Goal: Task Accomplishment & Management: Manage account settings

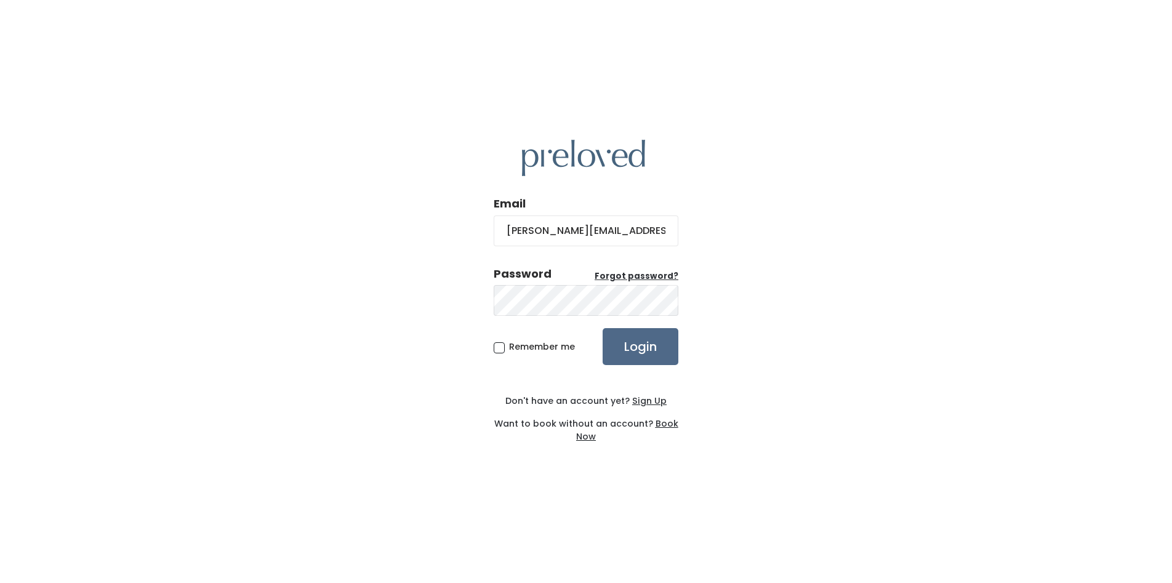
type input "[PERSON_NAME][EMAIL_ADDRESS][DOMAIN_NAME]"
click at [509, 350] on span "Remember me" at bounding box center [542, 346] width 66 height 12
click at [509, 348] on input "Remember me" at bounding box center [513, 344] width 8 height 8
checkbox input "true"
click at [640, 346] on input "Login" at bounding box center [641, 346] width 76 height 37
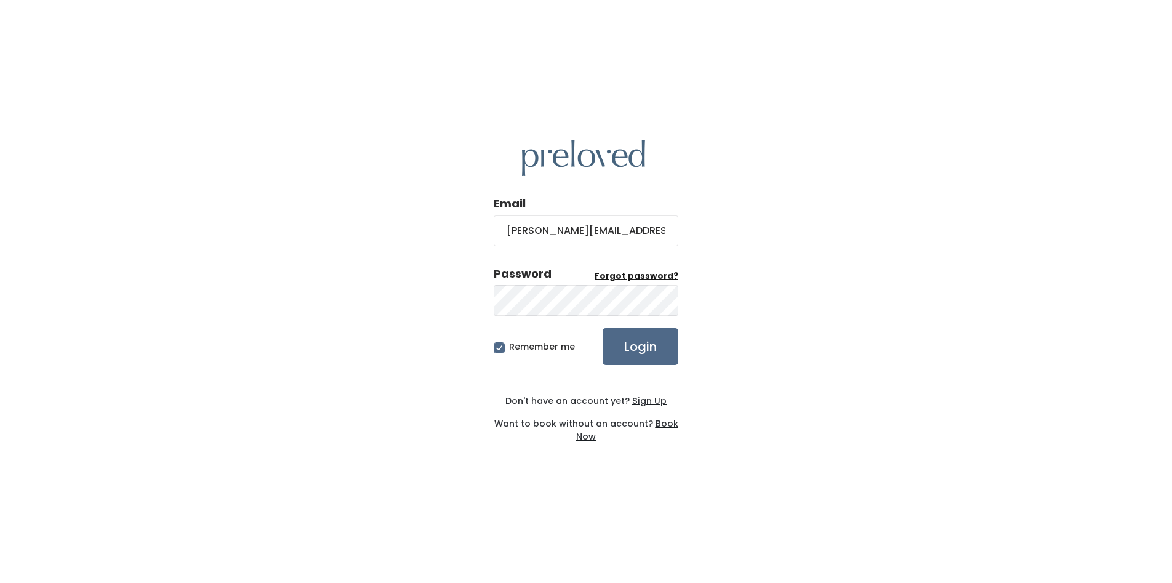
click at [629, 277] on u "Forgot password?" at bounding box center [637, 276] width 84 height 12
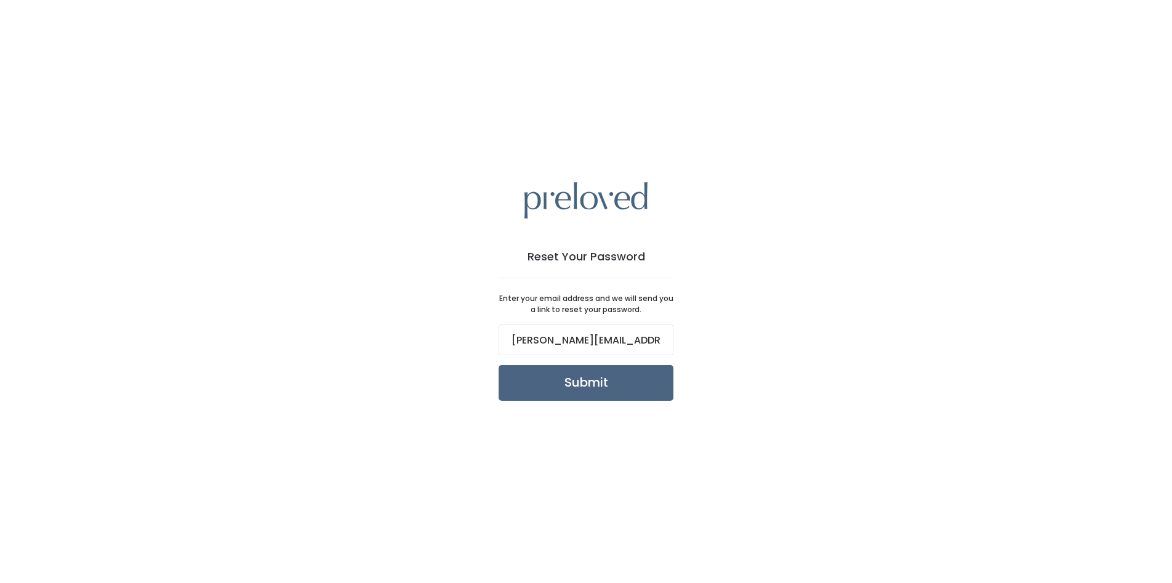
type input "[PERSON_NAME][EMAIL_ADDRESS][DOMAIN_NAME]"
click at [581, 380] on input "Submit" at bounding box center [586, 383] width 175 height 36
click at [582, 377] on input "Submit" at bounding box center [586, 383] width 175 height 36
